Goal: Information Seeking & Learning: Learn about a topic

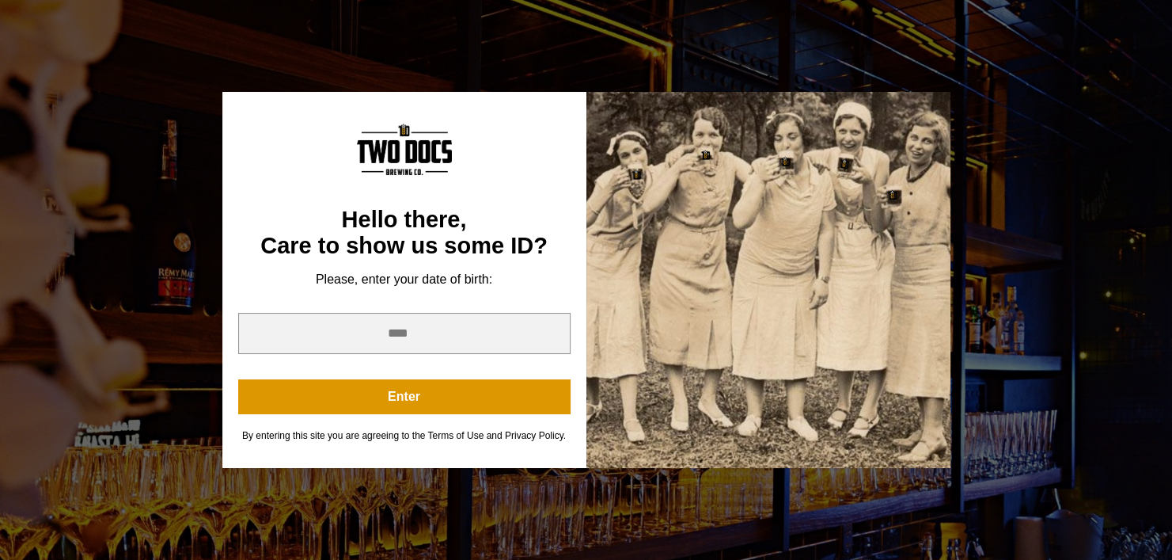
click at [682, 208] on div at bounding box center [769, 279] width 364 height 375
click at [468, 335] on input "year" at bounding box center [404, 333] width 332 height 41
type input "****"
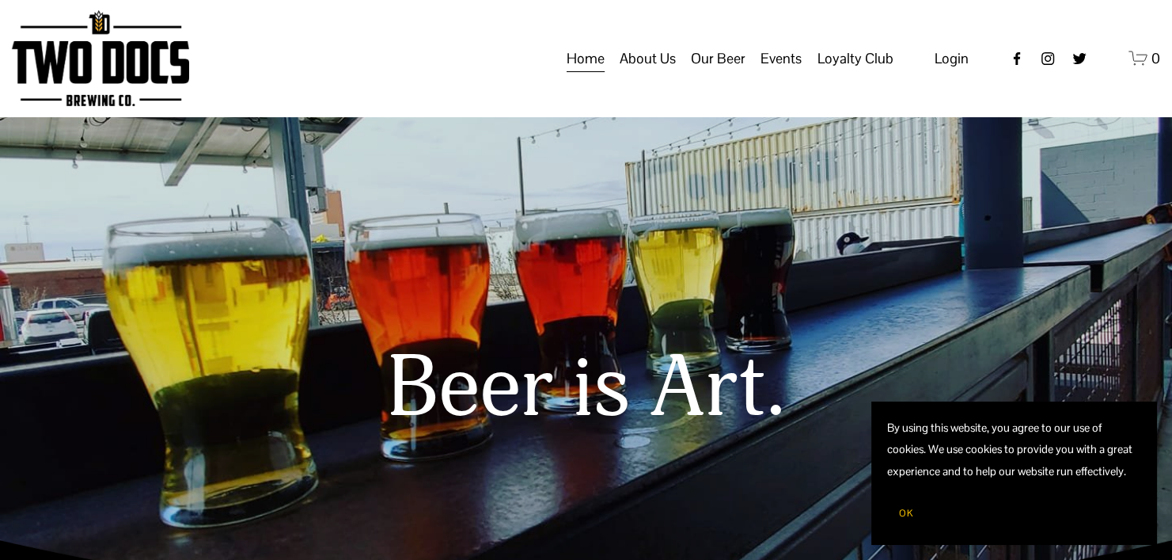
drag, startPoint x: 638, startPoint y: 152, endPoint x: 712, endPoint y: 69, distance: 111.0
click at [712, 69] on span "Our Beer" at bounding box center [718, 58] width 55 height 27
click at [709, 70] on span "Our Beer" at bounding box center [718, 58] width 55 height 27
click at [0, 0] on span "Taproom Menu" at bounding box center [0, 0] width 0 height 0
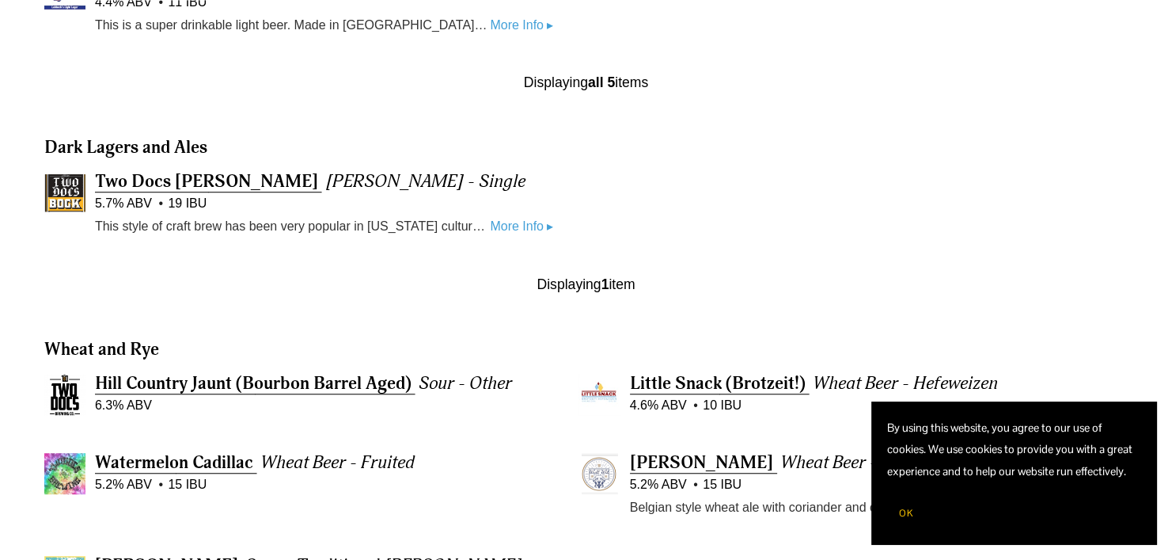
scroll to position [1129, 0]
